Goal: Information Seeking & Learning: Find specific fact

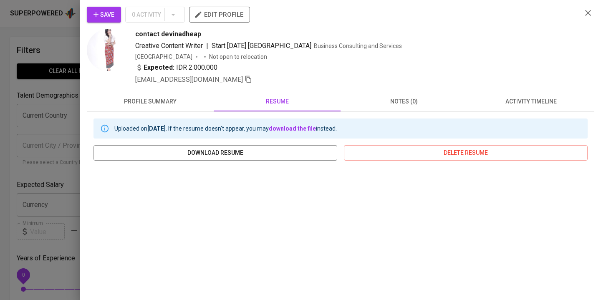
click at [54, 30] on div at bounding box center [300, 150] width 601 height 300
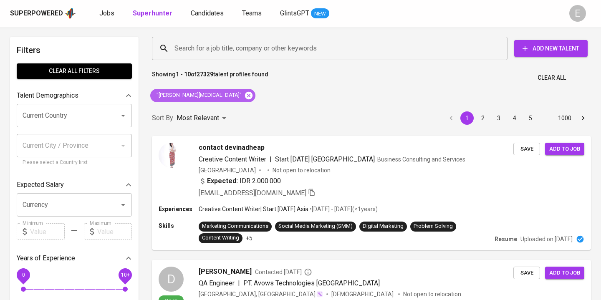
click at [244, 92] on icon at bounding box center [248, 95] width 9 height 9
click at [218, 49] on input "Search for a job title, company or other keywords" at bounding box center [331, 48] width 319 height 16
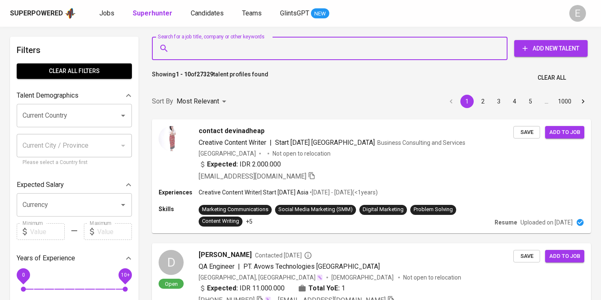
paste input "adelynalvincia@gmail.com"
type input "adelynalvincia@gmail.com"
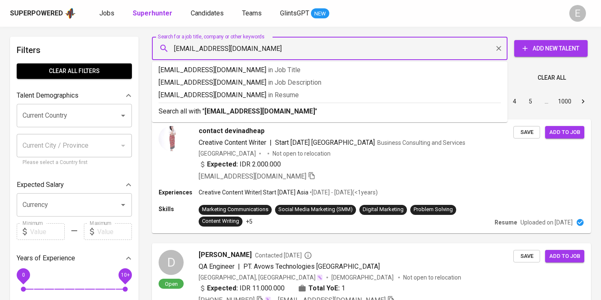
click at [216, 113] on b "adelynalvincia@gmail.com" at bounding box center [259, 111] width 111 height 8
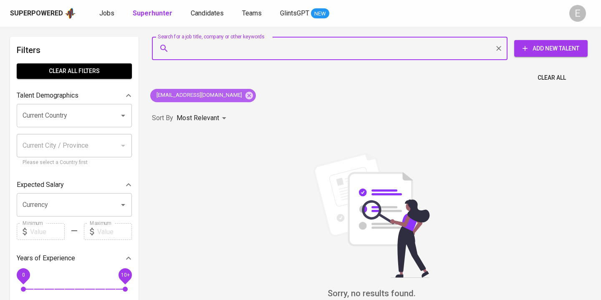
click at [245, 96] on icon at bounding box center [249, 95] width 8 height 8
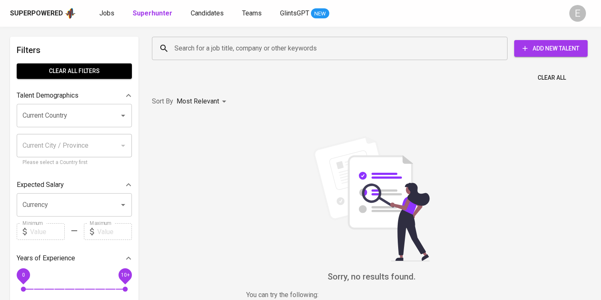
click at [206, 40] on div "Search for a job title, company or other keywords" at bounding box center [329, 48] width 355 height 23
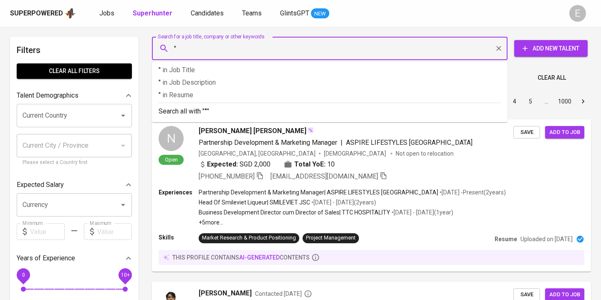
paste input "Adelyn Alvincia"
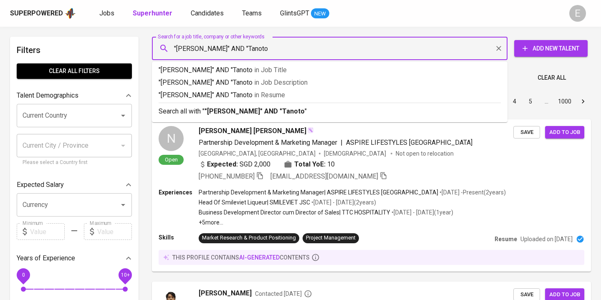
type input ""Adelyn Alvincia" AND "Tanoto""
click at [190, 107] on p "Search all with " "Adelyn Alvincia" AND "Tanoto" "" at bounding box center [330, 111] width 342 height 10
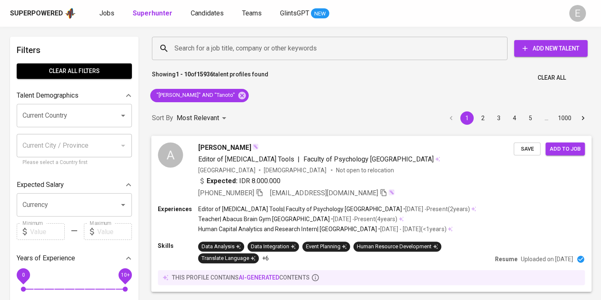
click at [426, 174] on div "Adelyn Alvincia Editor of Psychological Testing Tools | Faculty of Psychology U…" at bounding box center [355, 169] width 315 height 55
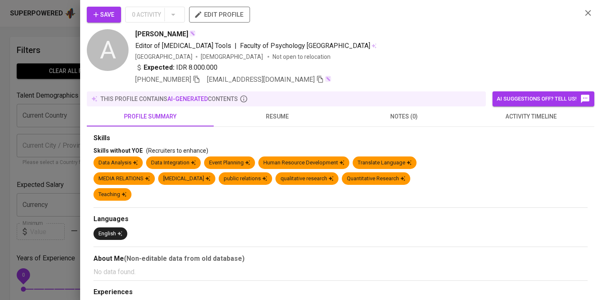
click at [269, 112] on span "resume" at bounding box center [277, 116] width 117 height 10
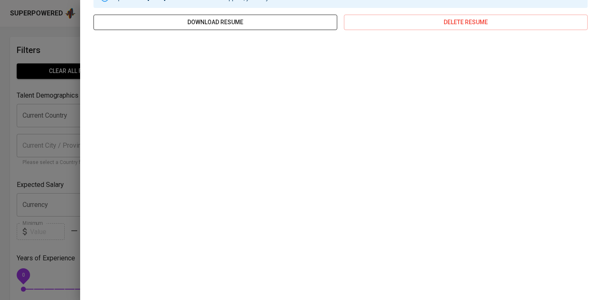
scroll to position [70, 0]
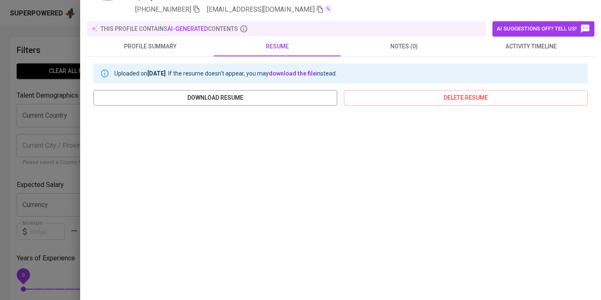
click at [60, 36] on div at bounding box center [300, 150] width 601 height 300
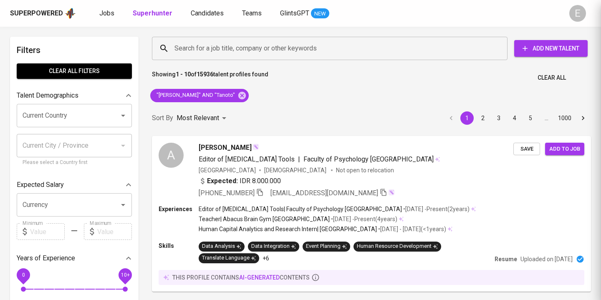
scroll to position [0, 0]
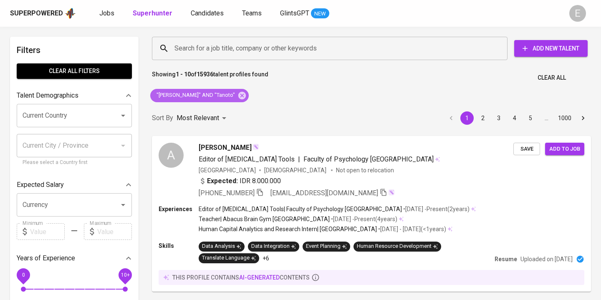
click at [238, 96] on icon at bounding box center [242, 95] width 8 height 8
click at [214, 58] on div "Search for a job title, company or other keywords" at bounding box center [329, 48] width 355 height 23
paste input "elitanilite@gmail.com"
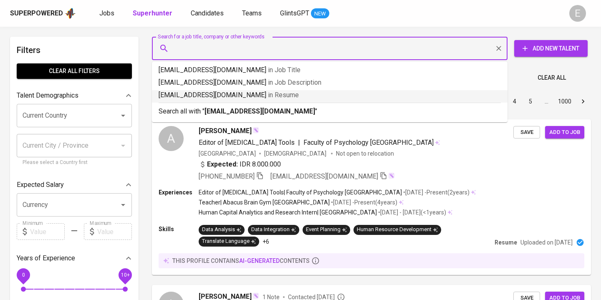
type input "elitanilite@gmail.com"
click at [228, 113] on b "elitanilite@gmail.com" at bounding box center [259, 111] width 111 height 8
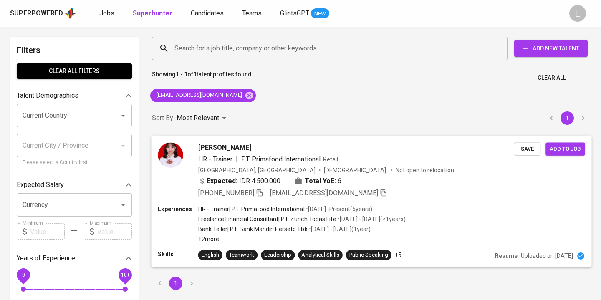
click at [267, 191] on div "+62 812-1592-2295 elitanilite@gmail.com" at bounding box center [292, 193] width 189 height 10
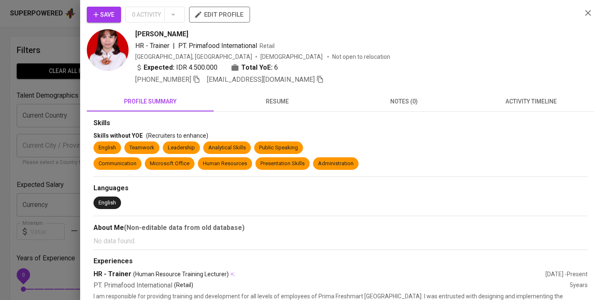
click at [200, 78] on icon "button" at bounding box center [197, 79] width 8 height 8
click at [47, 35] on div at bounding box center [300, 150] width 601 height 300
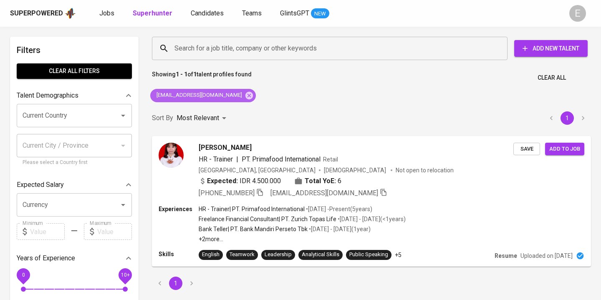
click at [244, 94] on icon at bounding box center [248, 95] width 9 height 9
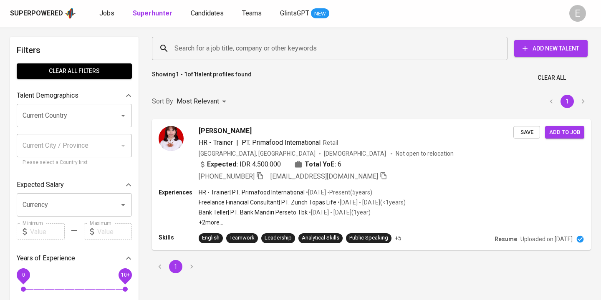
click at [214, 50] on input "Search for a job title, company or other keywords" at bounding box center [331, 48] width 319 height 16
paste input "[EMAIL_ADDRESS][DOMAIN_NAME]"
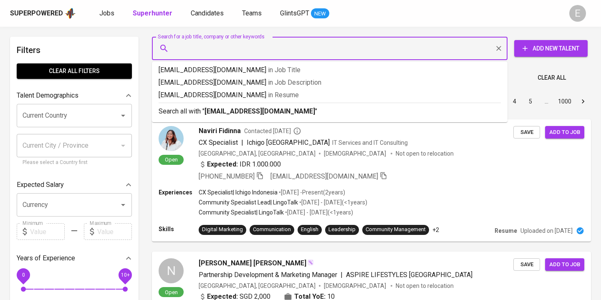
type input "[EMAIL_ADDRESS][DOMAIN_NAME]"
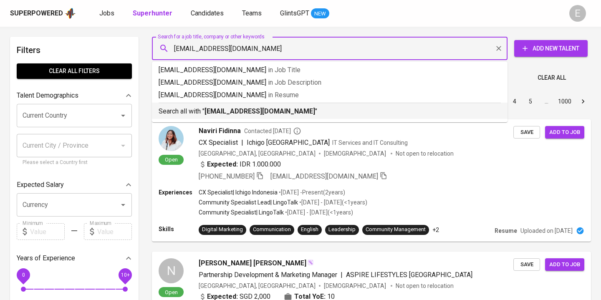
click at [199, 106] on div "Search all with " hanamegumie@gmail.com "" at bounding box center [330, 110] width 342 height 14
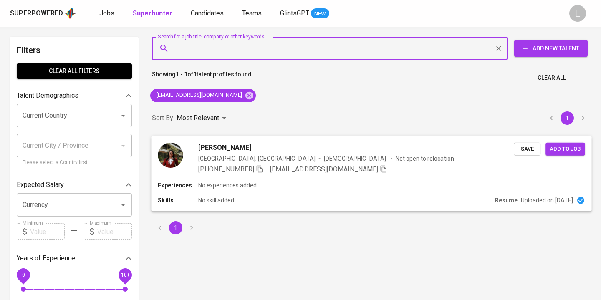
click at [259, 167] on icon "button" at bounding box center [260, 169] width 8 height 8
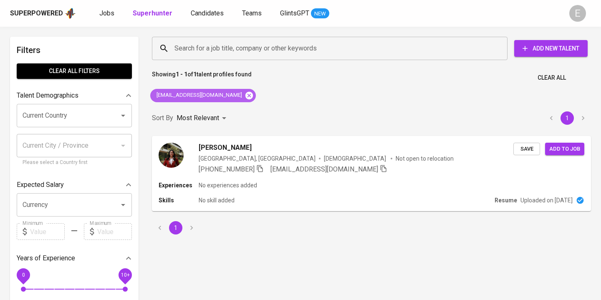
click at [245, 92] on icon at bounding box center [249, 95] width 8 height 8
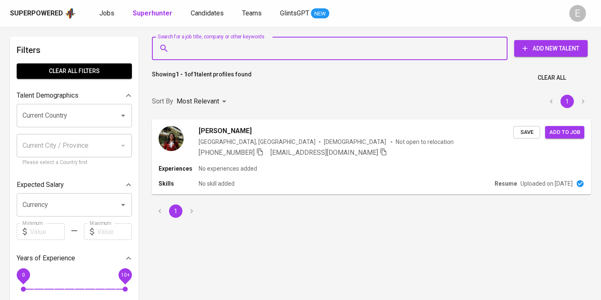
click at [220, 50] on input "Search for a job title, company or other keywords" at bounding box center [331, 48] width 319 height 16
paste input "[EMAIL_ADDRESS][PERSON_NAME][DOMAIN_NAME]"
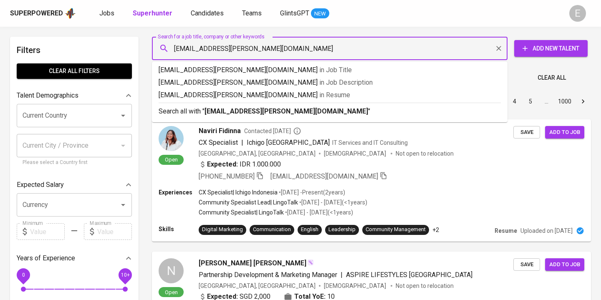
type input "[EMAIL_ADDRESS][PERSON_NAME][DOMAIN_NAME]"
click at [199, 114] on p "Search all with " [EMAIL_ADDRESS][PERSON_NAME][DOMAIN_NAME] "" at bounding box center [330, 111] width 342 height 10
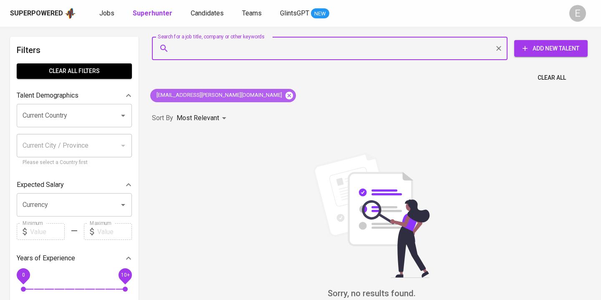
click at [285, 97] on icon at bounding box center [289, 95] width 8 height 8
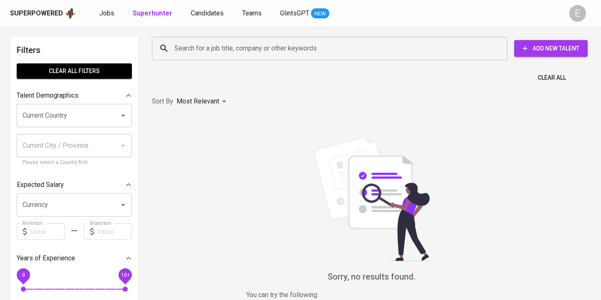
click at [206, 51] on input "Search for a job title, company or other keywords" at bounding box center [331, 48] width 319 height 16
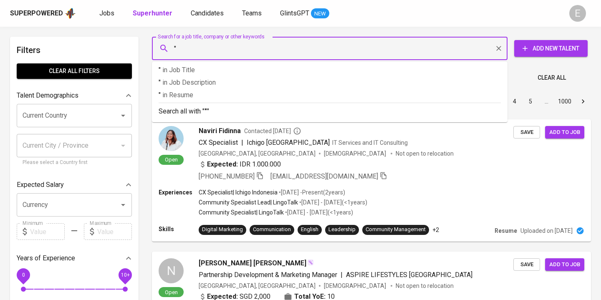
paste input "[PERSON_NAME]"
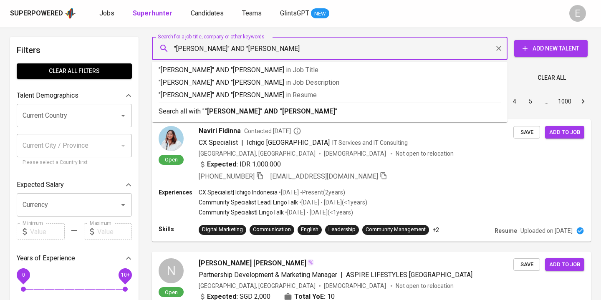
type input ""[PERSON_NAME]" AND "Atalian""
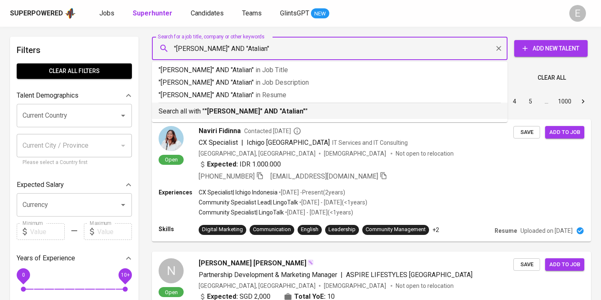
click at [203, 111] on p "Search all with " "[PERSON_NAME]" AND "Atalian" "" at bounding box center [330, 111] width 342 height 10
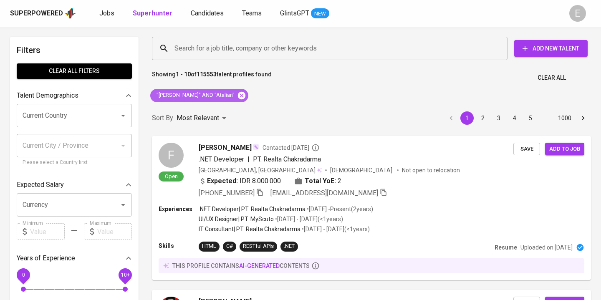
click at [238, 93] on icon at bounding box center [242, 95] width 8 height 8
click at [205, 50] on input "Search for a job title, company or other keywords" at bounding box center [331, 48] width 319 height 16
paste input "[EMAIL_ADDRESS][PERSON_NAME][DOMAIN_NAME]"
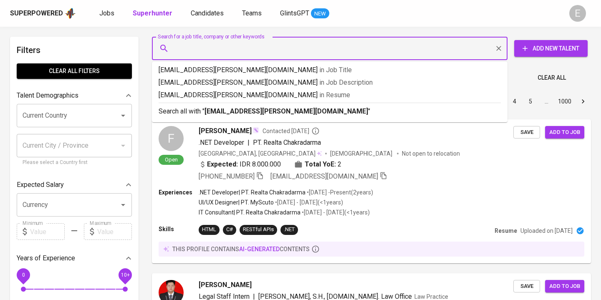
type input "[EMAIL_ADDRESS][PERSON_NAME][DOMAIN_NAME]"
click at [205, 116] on p "Search all with " [EMAIL_ADDRESS][PERSON_NAME][DOMAIN_NAME] "" at bounding box center [330, 111] width 342 height 10
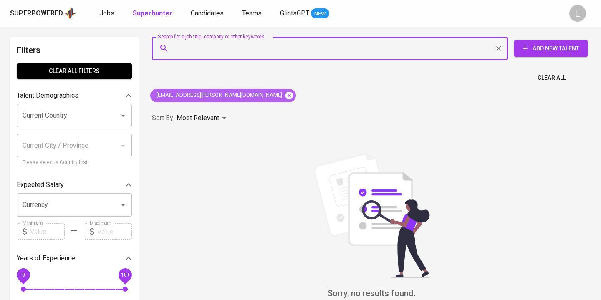
click at [284, 94] on icon at bounding box center [288, 95] width 9 height 9
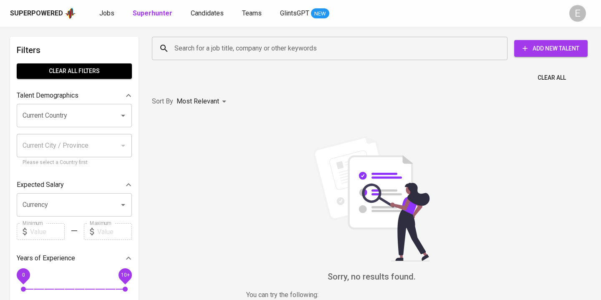
click at [207, 50] on input "Search for a job title, company or other keywords" at bounding box center [331, 48] width 319 height 16
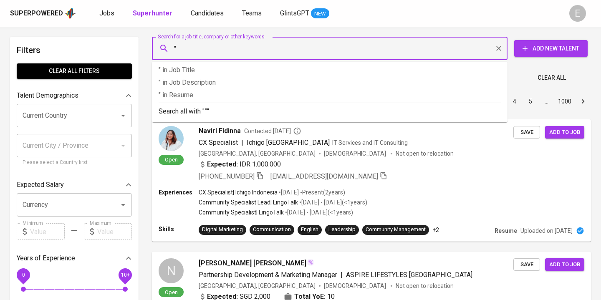
paste input "[PERSON_NAME]"
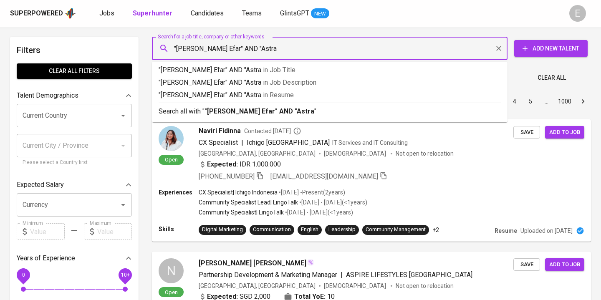
type input ""[PERSON_NAME] Efar" AND "Astra""
click at [186, 103] on div "Search all with " "[PERSON_NAME] Efar" AND "Astra" "" at bounding box center [330, 110] width 342 height 14
